Goal: Transaction & Acquisition: Purchase product/service

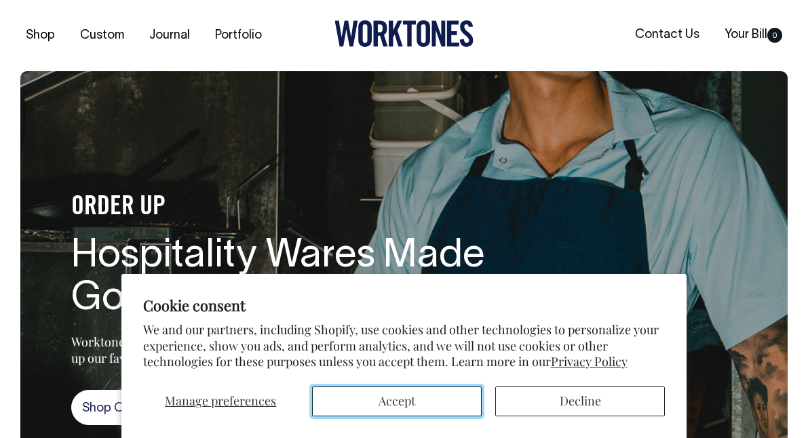
click at [382, 401] on button "Accept" at bounding box center [397, 402] width 170 height 30
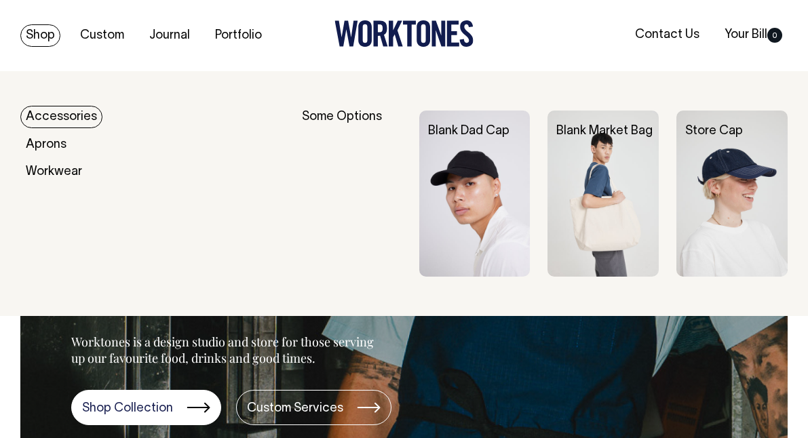
click at [33, 32] on link "Shop" at bounding box center [40, 35] width 40 height 22
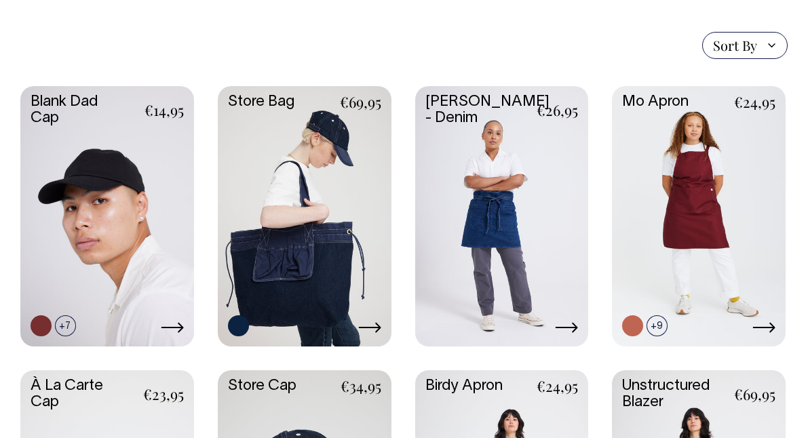
scroll to position [312, 0]
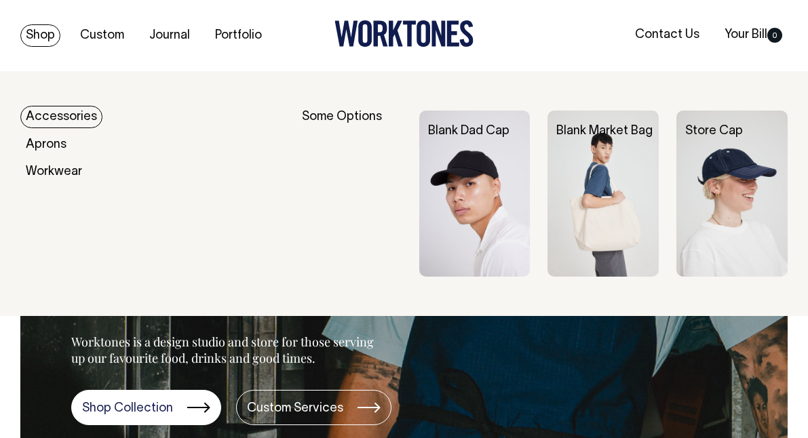
click at [42, 33] on link "Shop" at bounding box center [40, 35] width 40 height 22
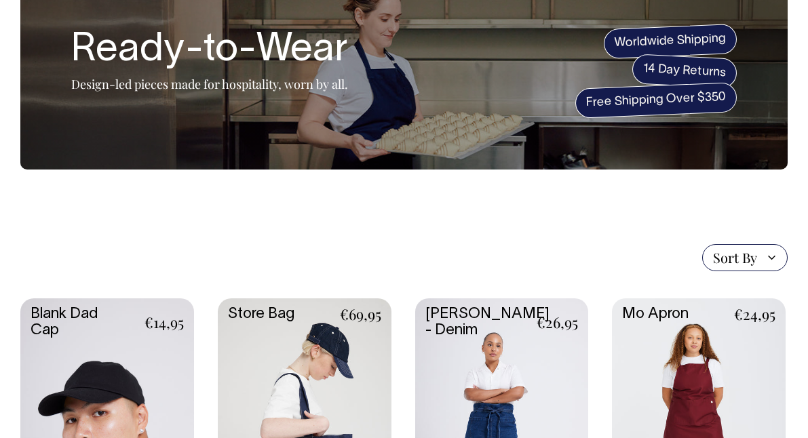
scroll to position [100, 0]
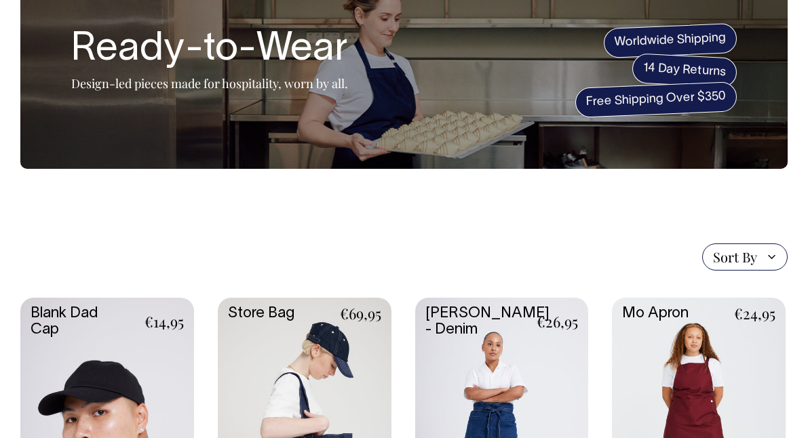
click at [759, 257] on span "Sort By" at bounding box center [744, 256] width 85 height 27
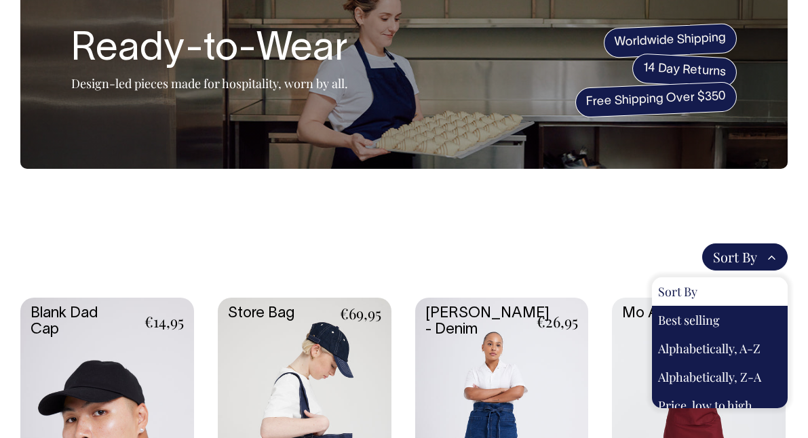
click at [637, 256] on div "Sort By Sort By Best selling Alphabetically, A-Z Alphabetically, Z-A Price, low…" at bounding box center [403, 256] width 767 height 27
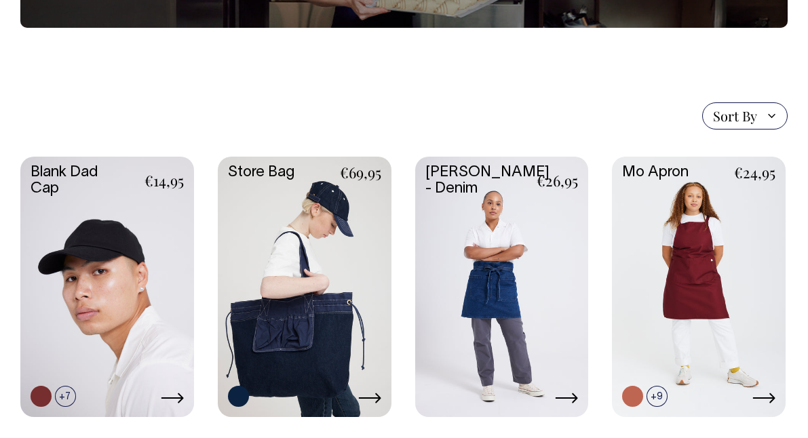
click at [544, 298] on link at bounding box center [502, 286] width 174 height 258
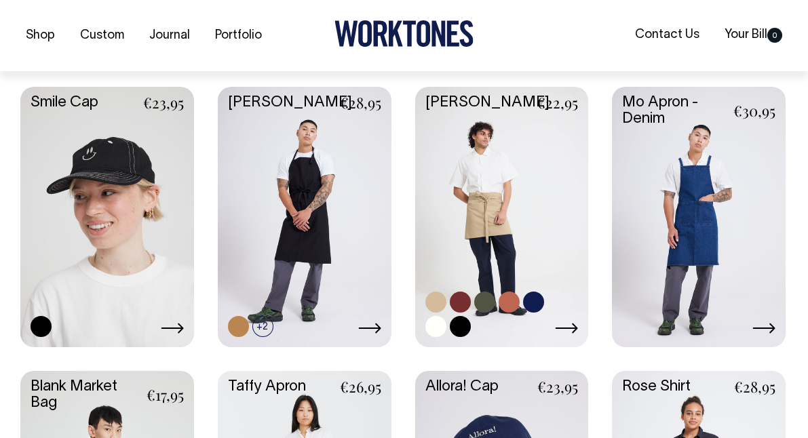
scroll to position [1163, 0]
click at [475, 214] on link at bounding box center [502, 215] width 174 height 258
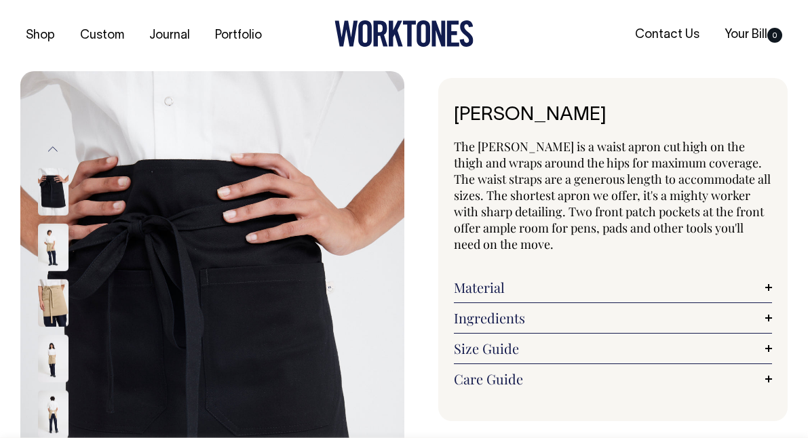
click at [56, 240] on img at bounding box center [53, 247] width 31 height 47
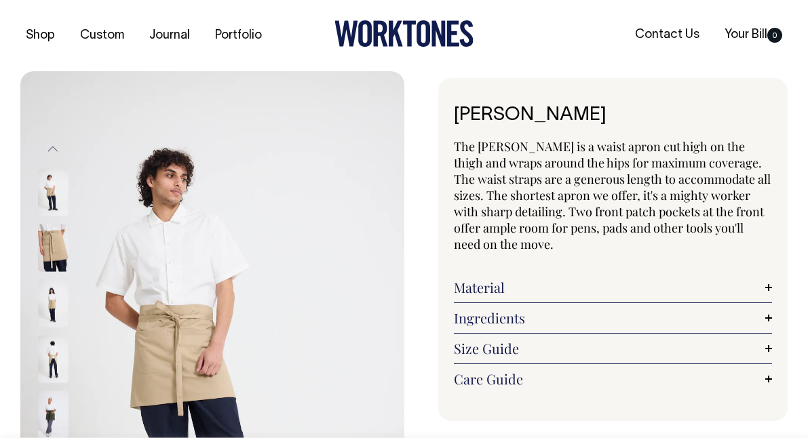
scroll to position [27, 0]
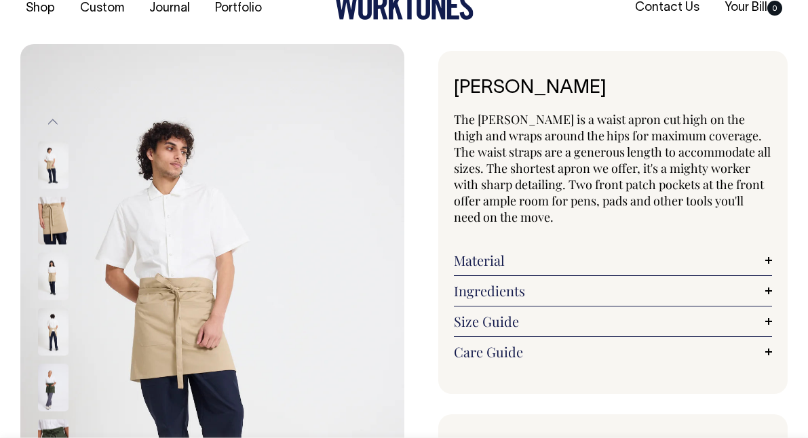
click at [53, 275] on img at bounding box center [53, 275] width 31 height 47
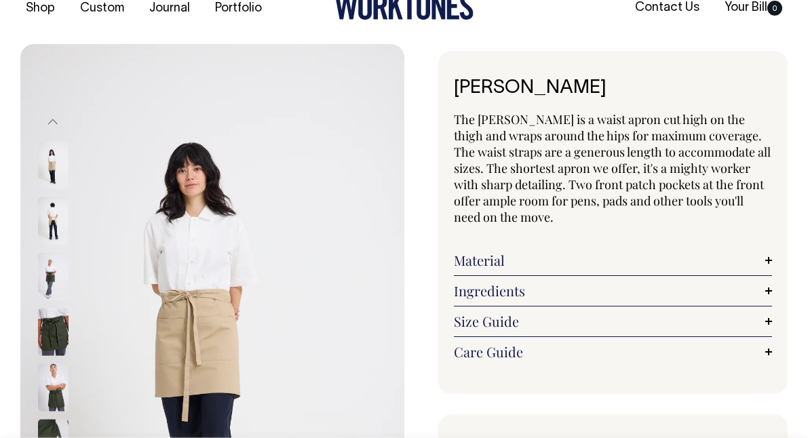
click at [47, 283] on img at bounding box center [53, 275] width 31 height 47
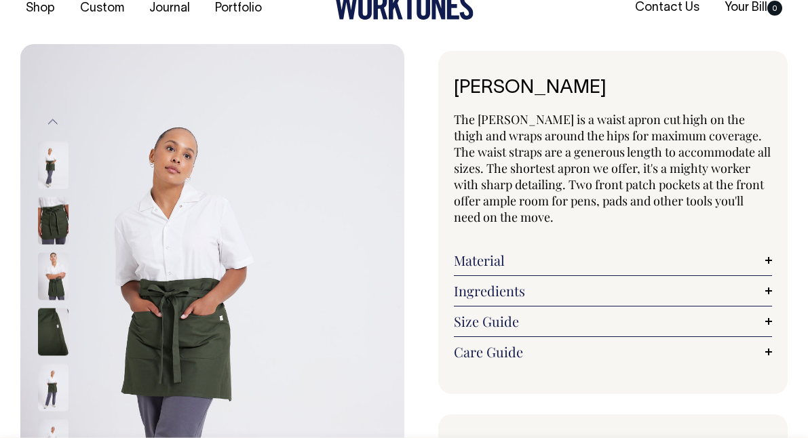
click at [43, 341] on img at bounding box center [53, 331] width 31 height 47
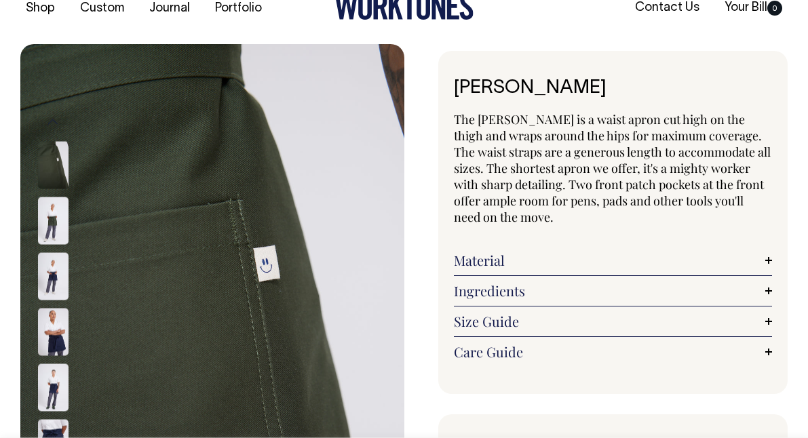
click at [50, 333] on img at bounding box center [53, 331] width 31 height 47
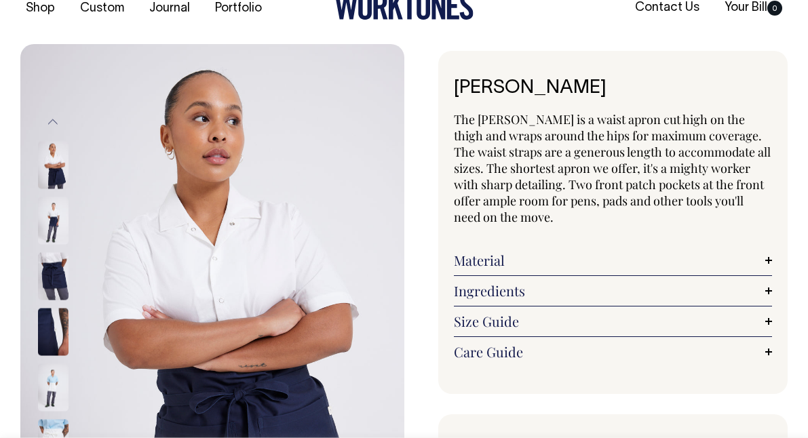
click at [49, 340] on img at bounding box center [53, 331] width 31 height 47
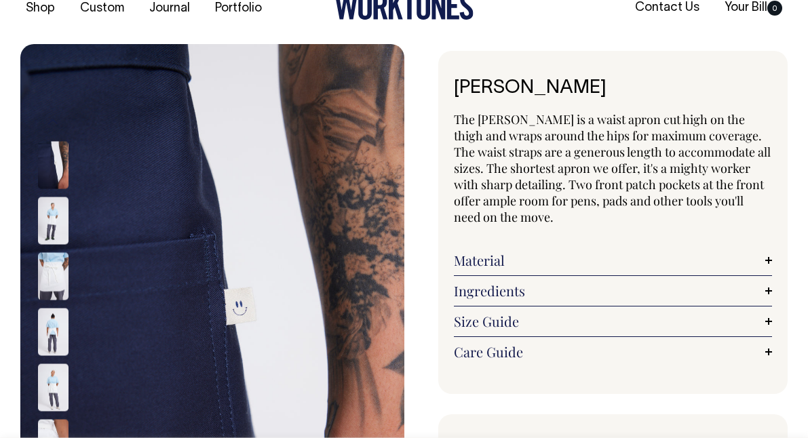
click at [53, 370] on img at bounding box center [53, 386] width 31 height 47
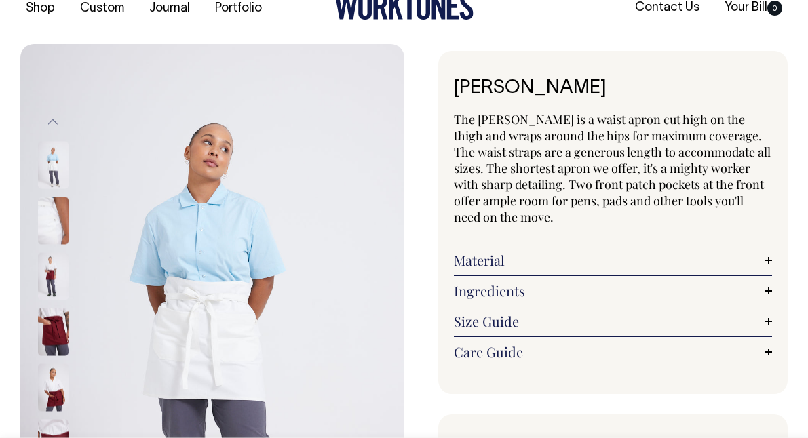
click at [46, 336] on img at bounding box center [53, 331] width 31 height 47
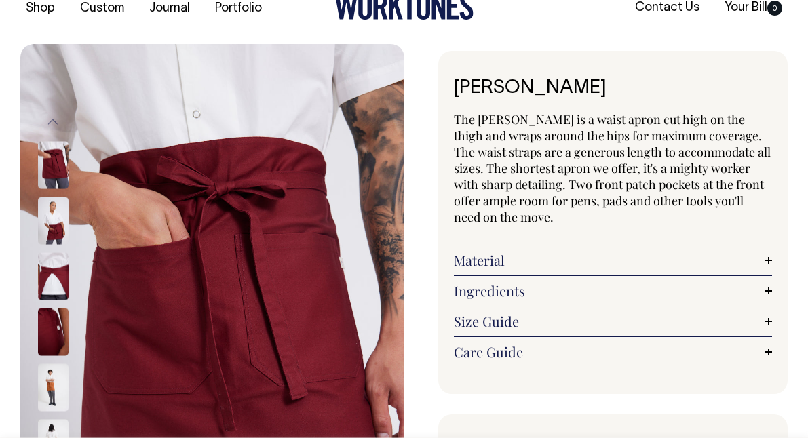
click at [47, 384] on img at bounding box center [53, 386] width 31 height 47
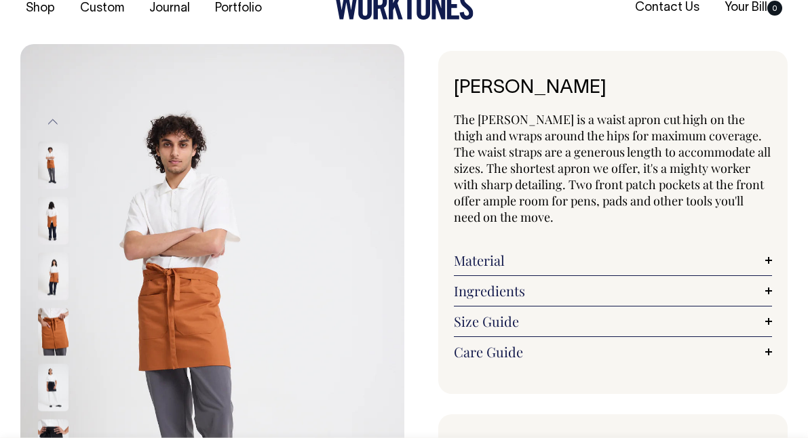
click at [54, 385] on img at bounding box center [53, 386] width 31 height 47
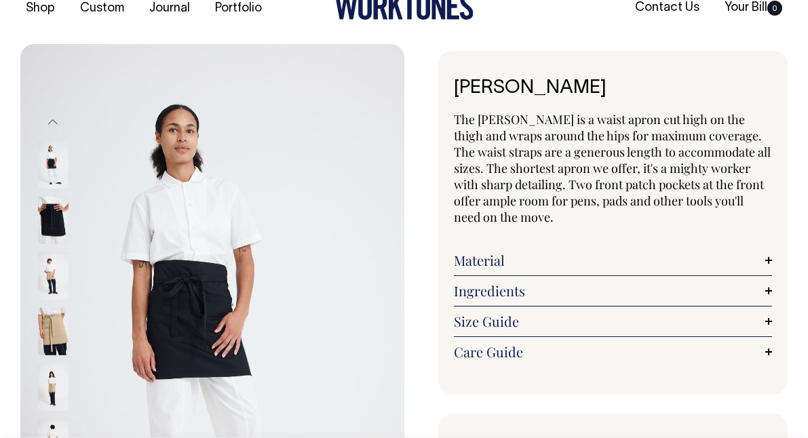
click at [50, 333] on img at bounding box center [53, 331] width 31 height 47
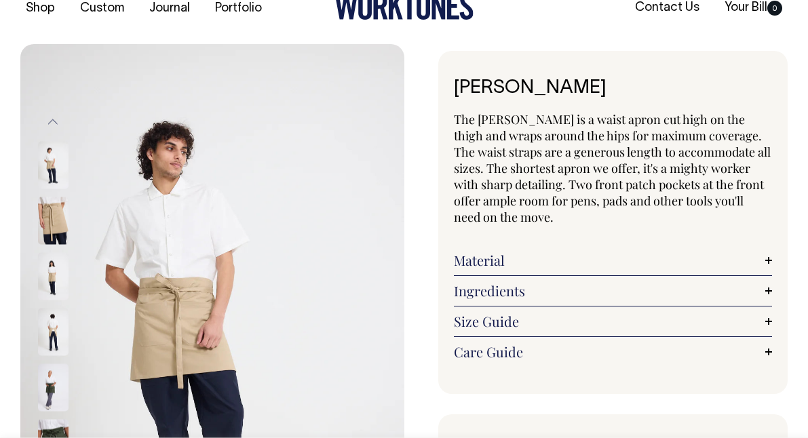
drag, startPoint x: 239, startPoint y: 202, endPoint x: 802, endPoint y: 265, distance: 567.0
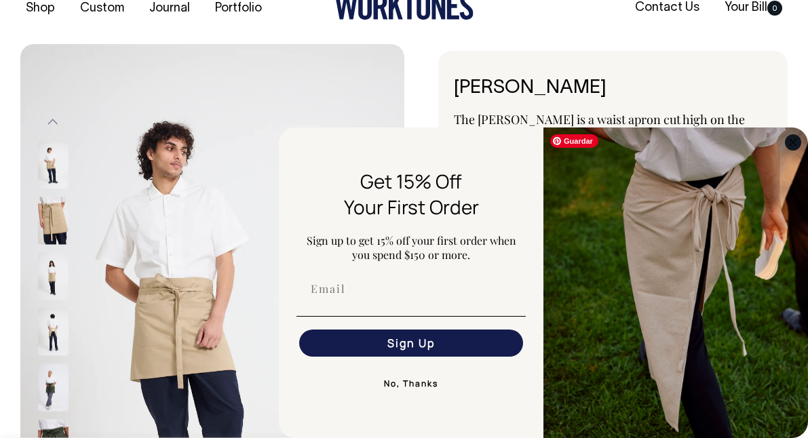
click at [792, 142] on icon "Close dialog" at bounding box center [792, 142] width 7 height 7
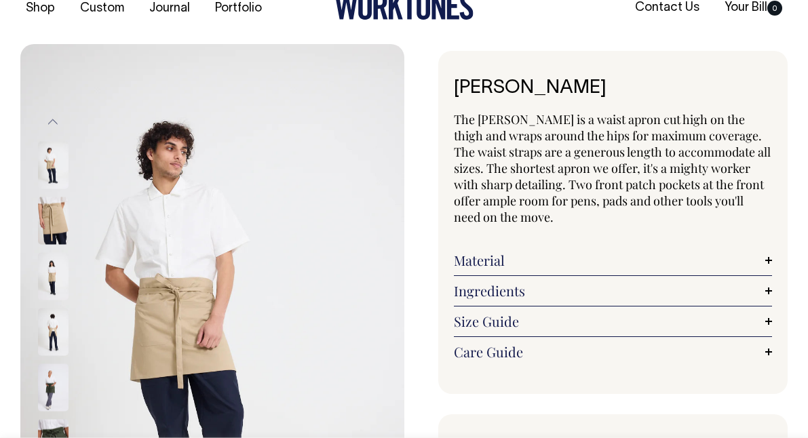
click at [49, 281] on img at bounding box center [53, 275] width 31 height 47
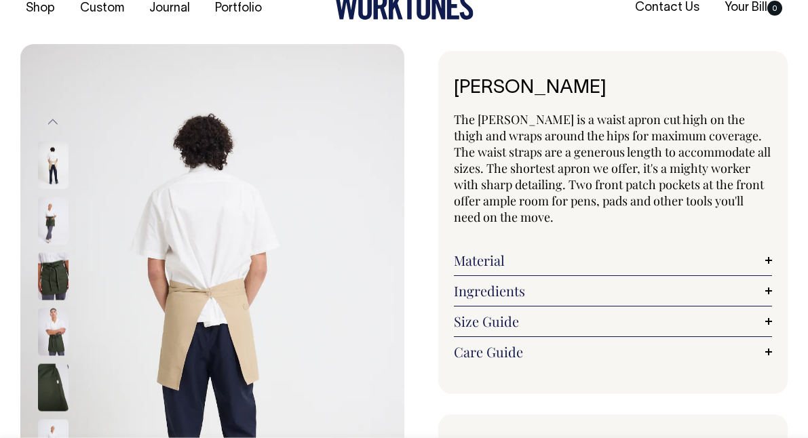
click at [51, 389] on img at bounding box center [53, 386] width 31 height 47
